Goal: Information Seeking & Learning: Learn about a topic

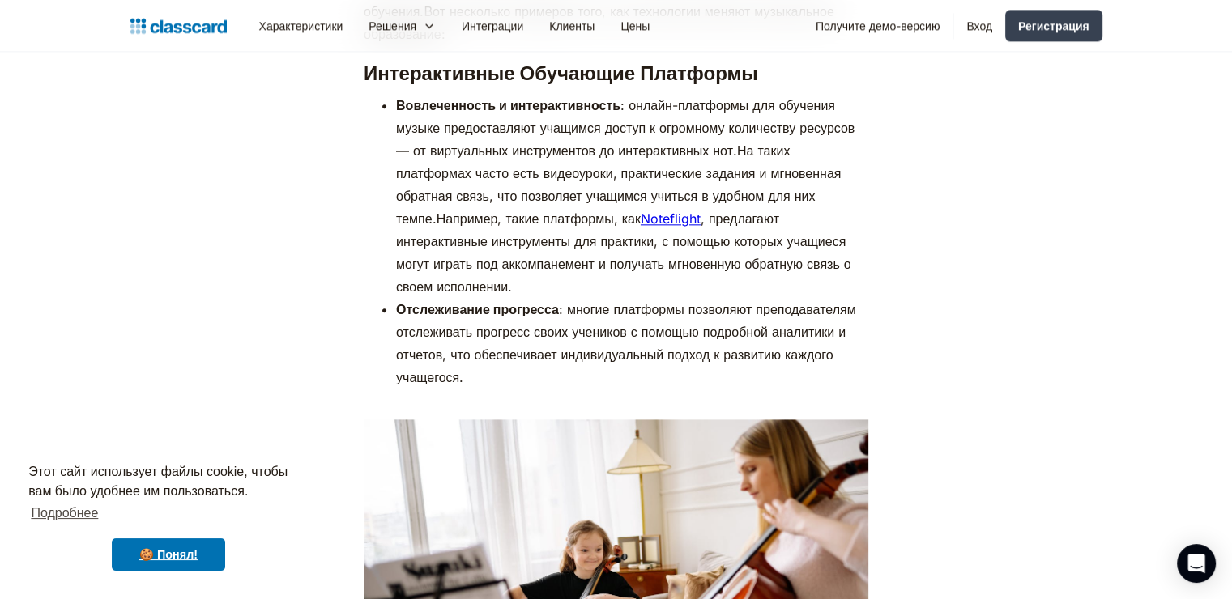
scroll to position [1934, 0]
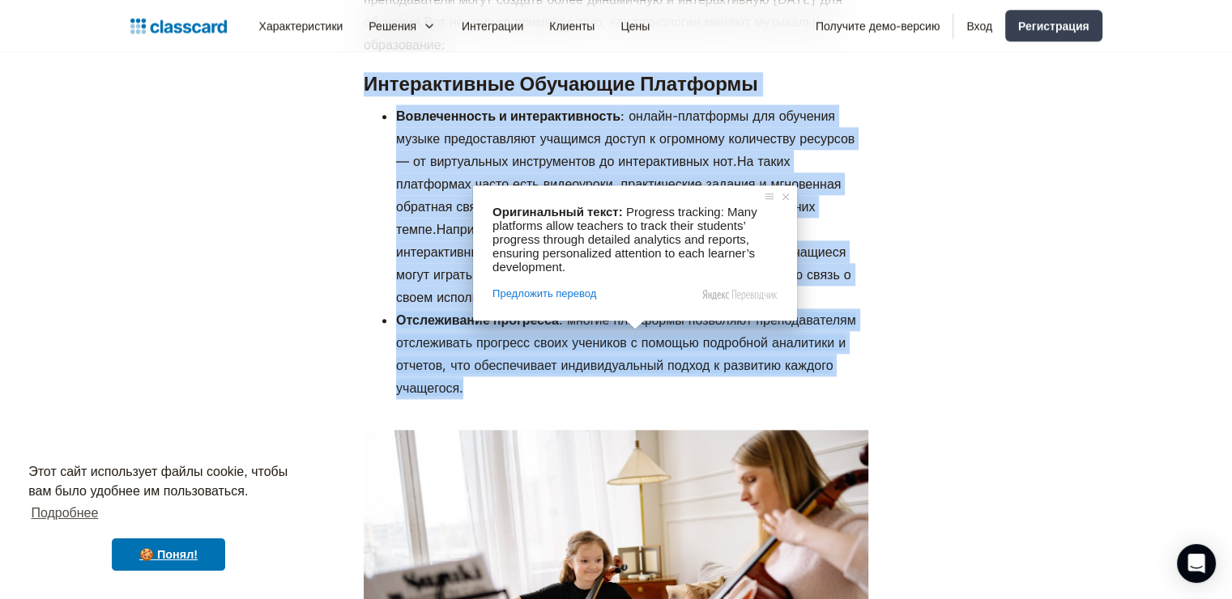
drag, startPoint x: 362, startPoint y: 109, endPoint x: 649, endPoint y: 405, distance: 412.4
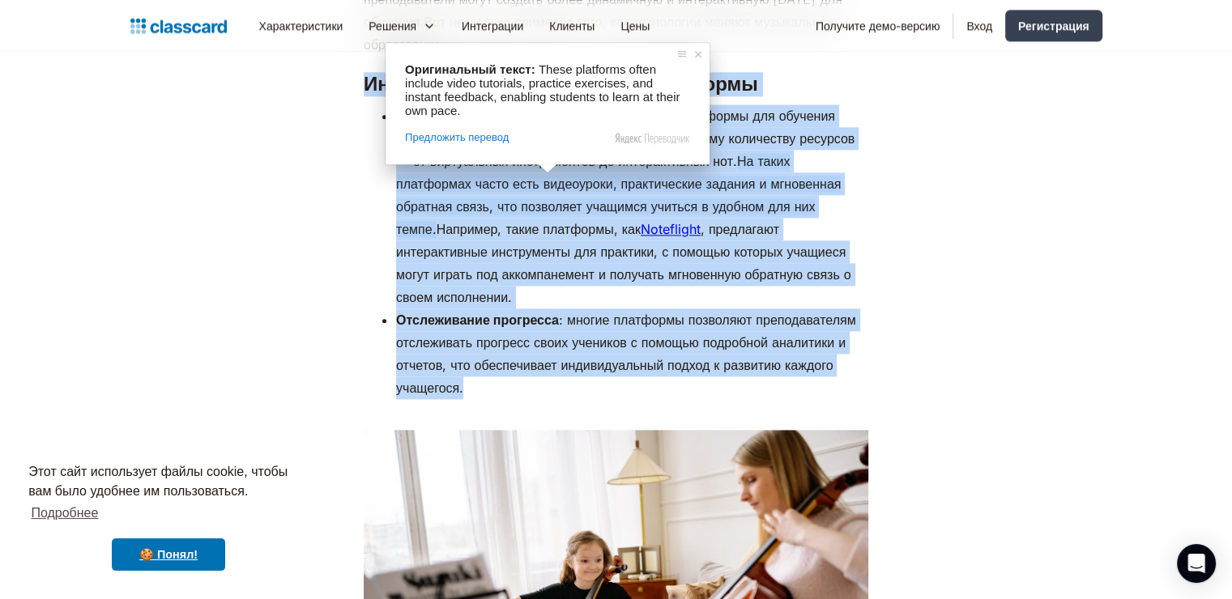
copy div "Loremipsumdol Sitametco Adipiscin Elitseddoeius t incididuntutlab : etdolo-magn…"
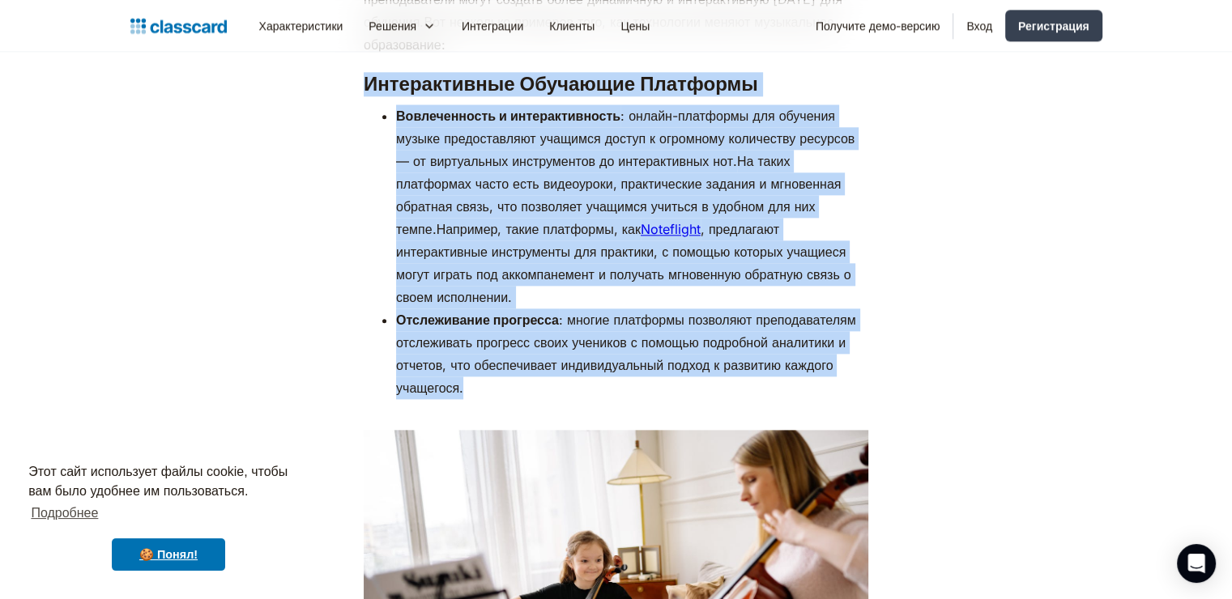
scroll to position [2458, 0]
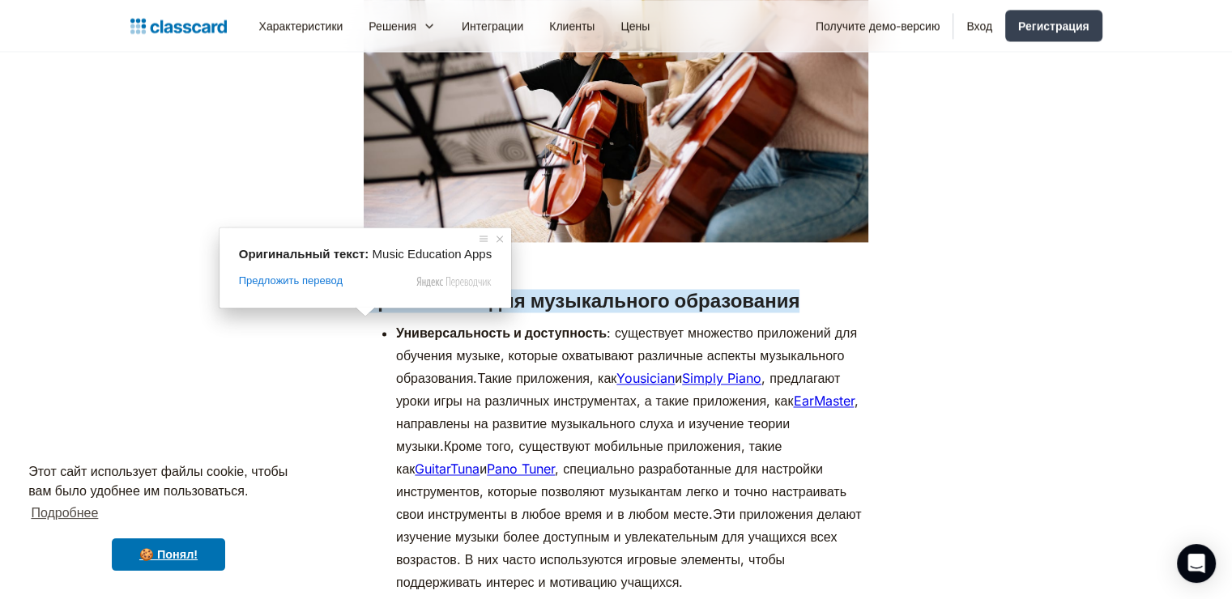
drag, startPoint x: 364, startPoint y: 317, endPoint x: 435, endPoint y: 369, distance: 88.1
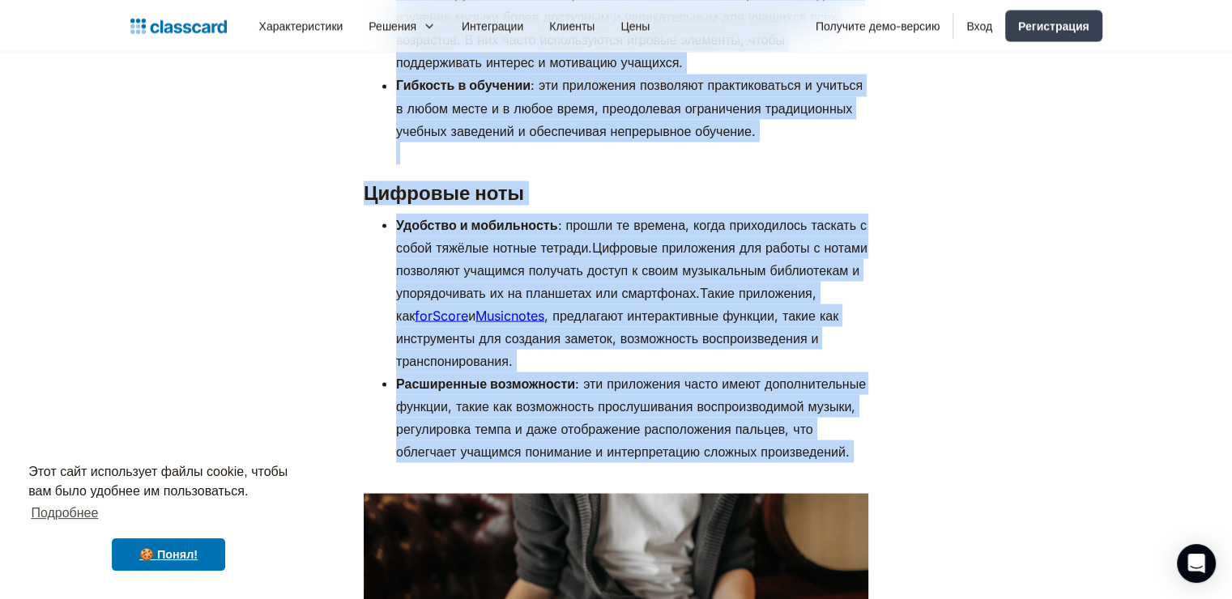
scroll to position [3292, 0]
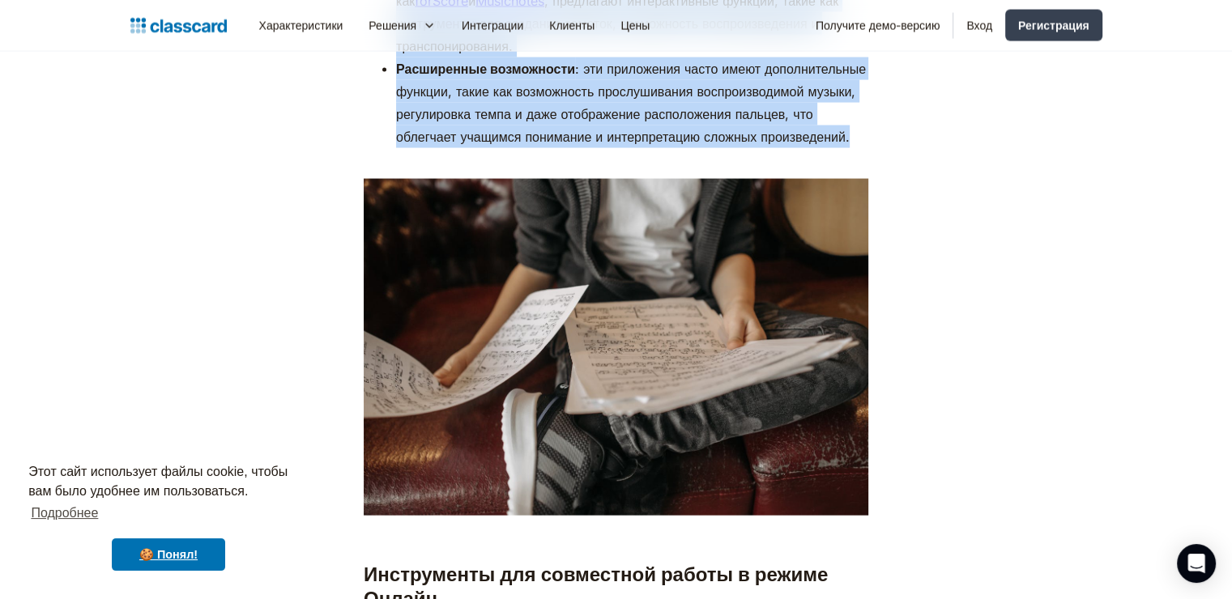
drag, startPoint x: 365, startPoint y: 322, endPoint x: 656, endPoint y: 227, distance: 306.1
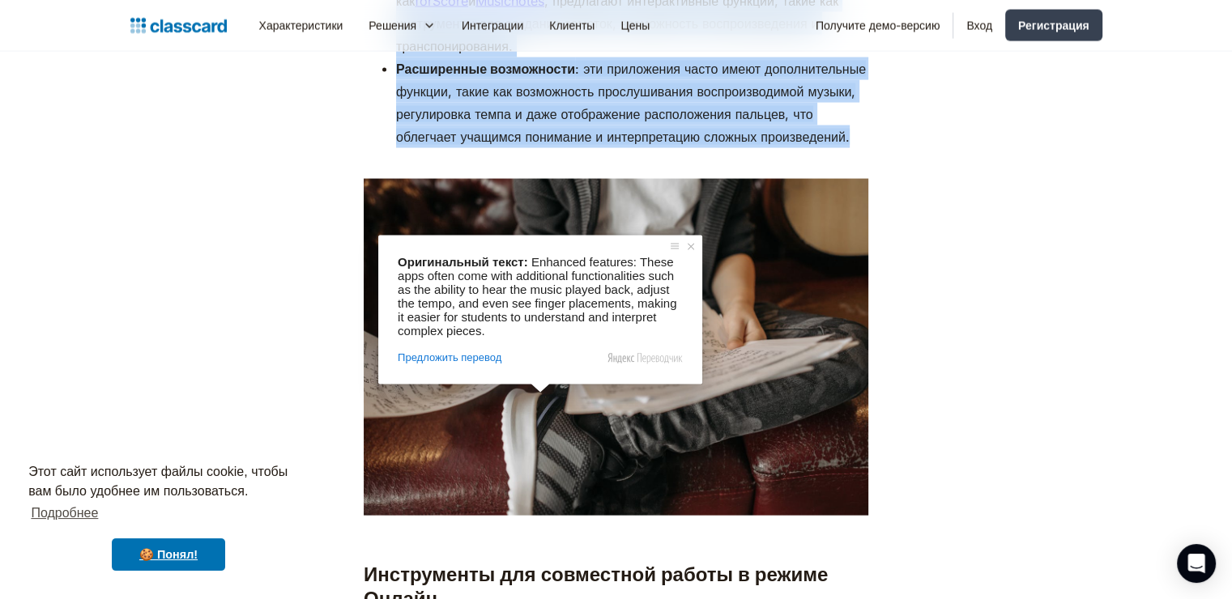
copy div "Loremipsum dol sitametconse adipiscinge Seddoeiusmodtem i utlaboreetd : magnaal…"
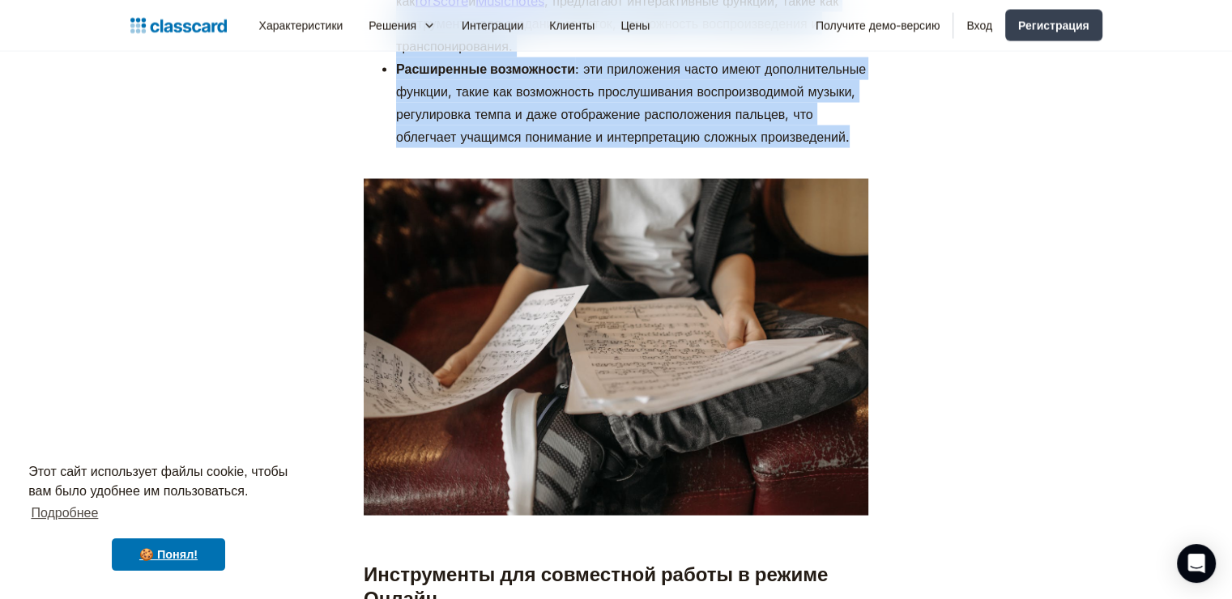
scroll to position [3816, 0]
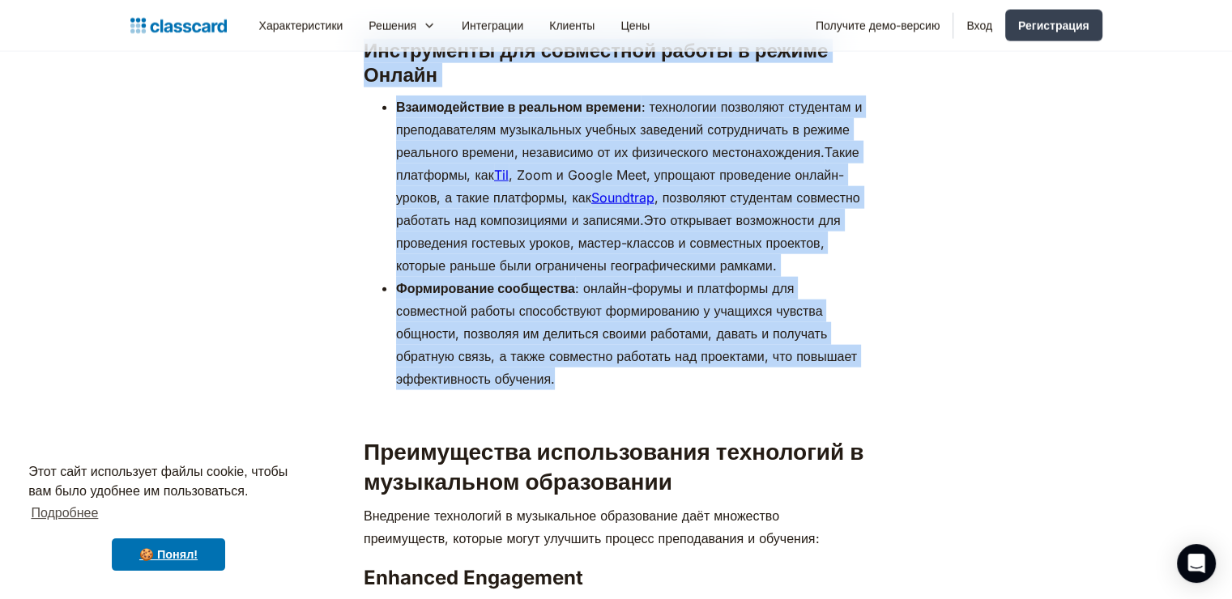
drag, startPoint x: 362, startPoint y: 138, endPoint x: 643, endPoint y: 486, distance: 446.9
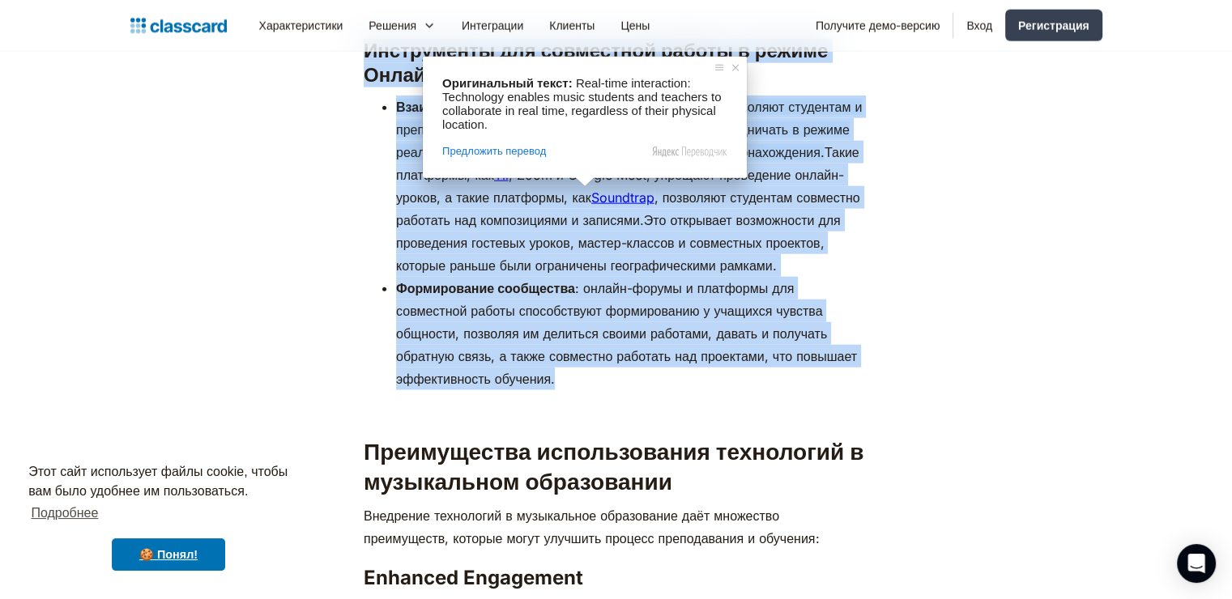
copy div "Loremipsumd sit ametconsec adipis e seddoe Tempor Incididuntutla e dolorema ali…"
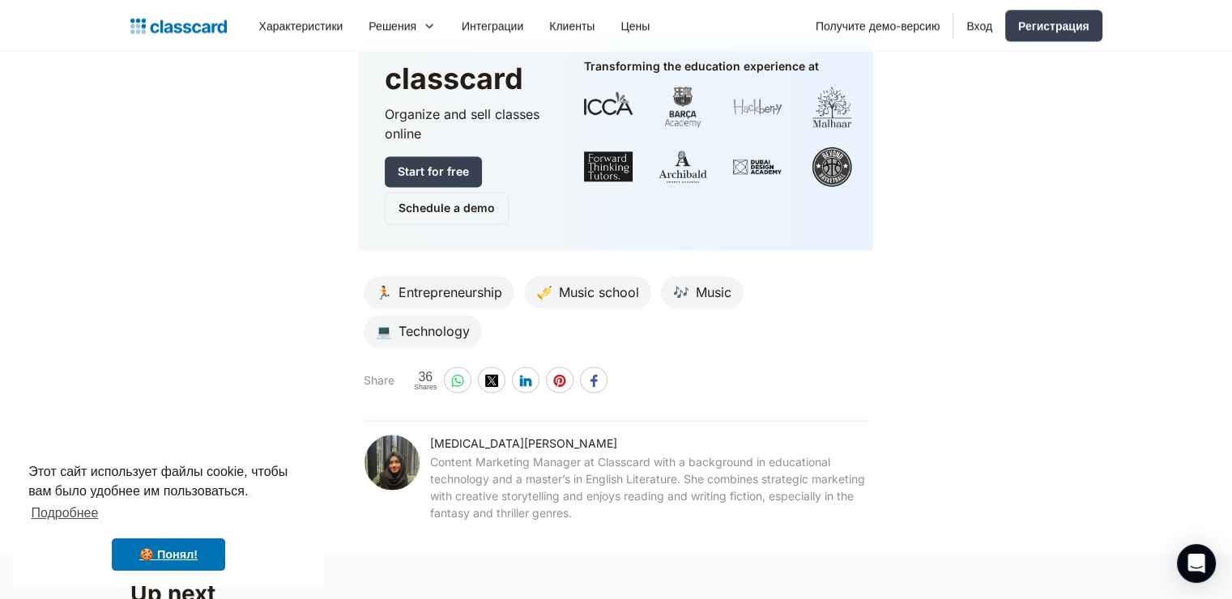
scroll to position [8164, 0]
